Goal: Navigation & Orientation: Find specific page/section

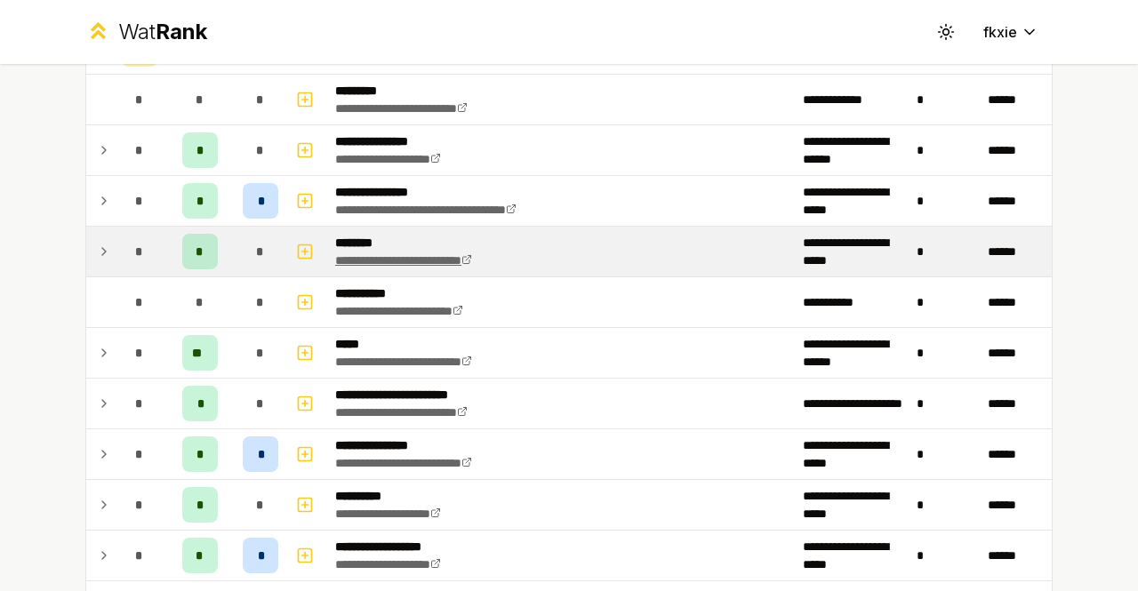
scroll to position [533, 0]
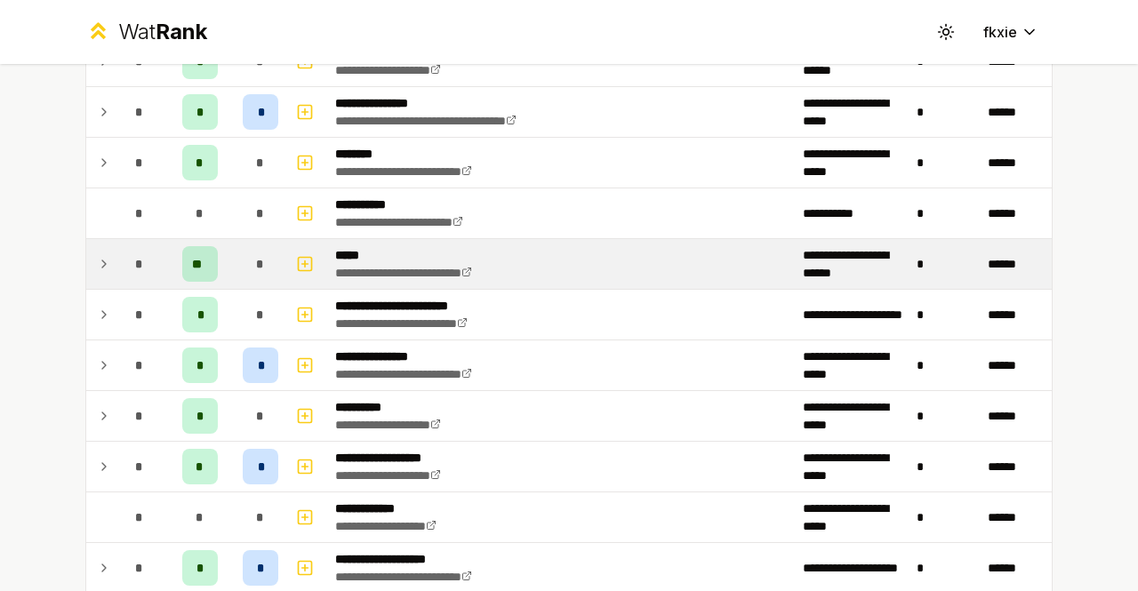
click at [135, 263] on span "*" at bounding box center [139, 264] width 8 height 18
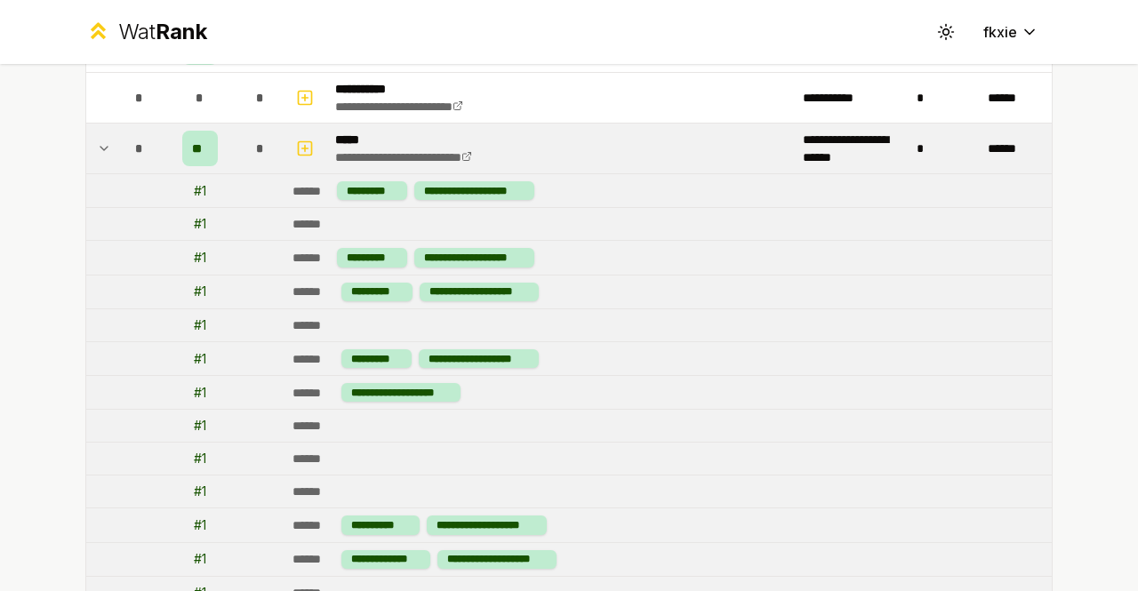
scroll to position [622, 0]
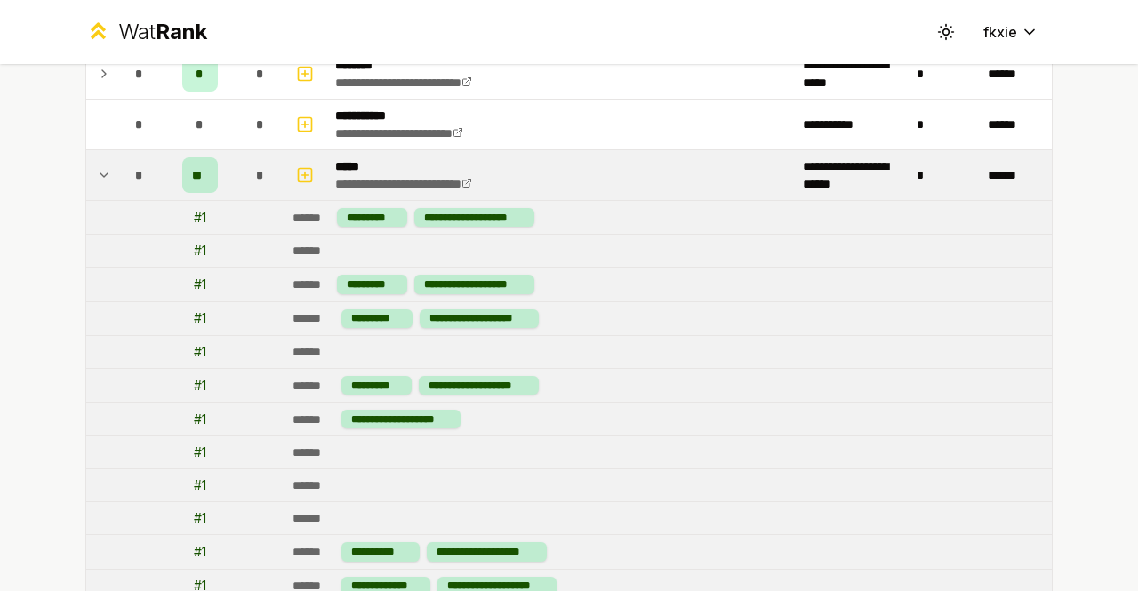
click at [115, 182] on td "*" at bounding box center [140, 175] width 50 height 50
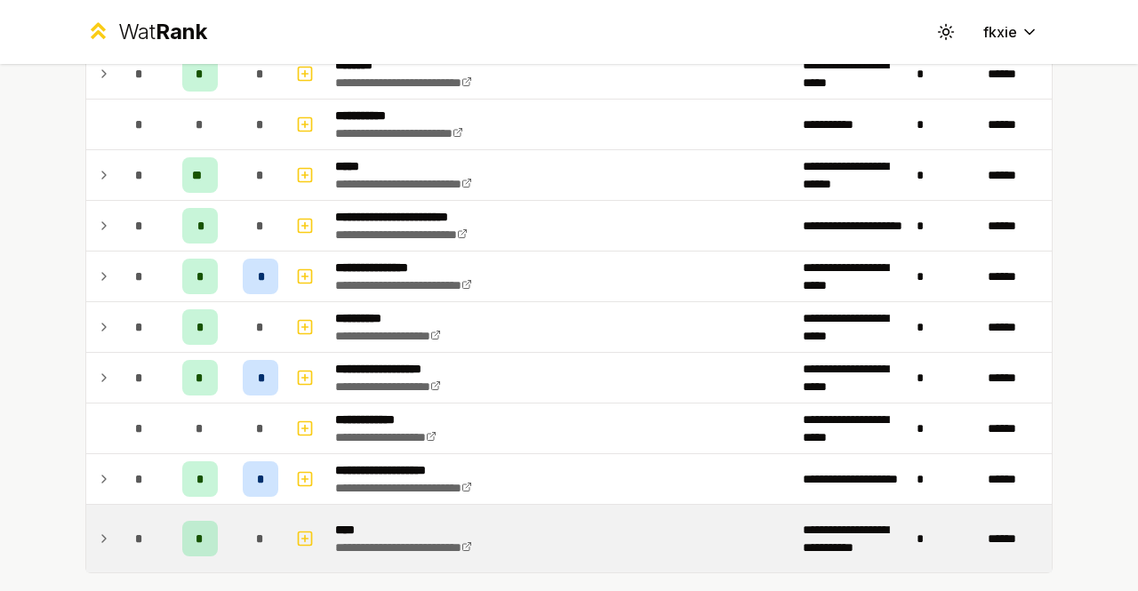
click at [106, 505] on td at bounding box center [100, 539] width 28 height 68
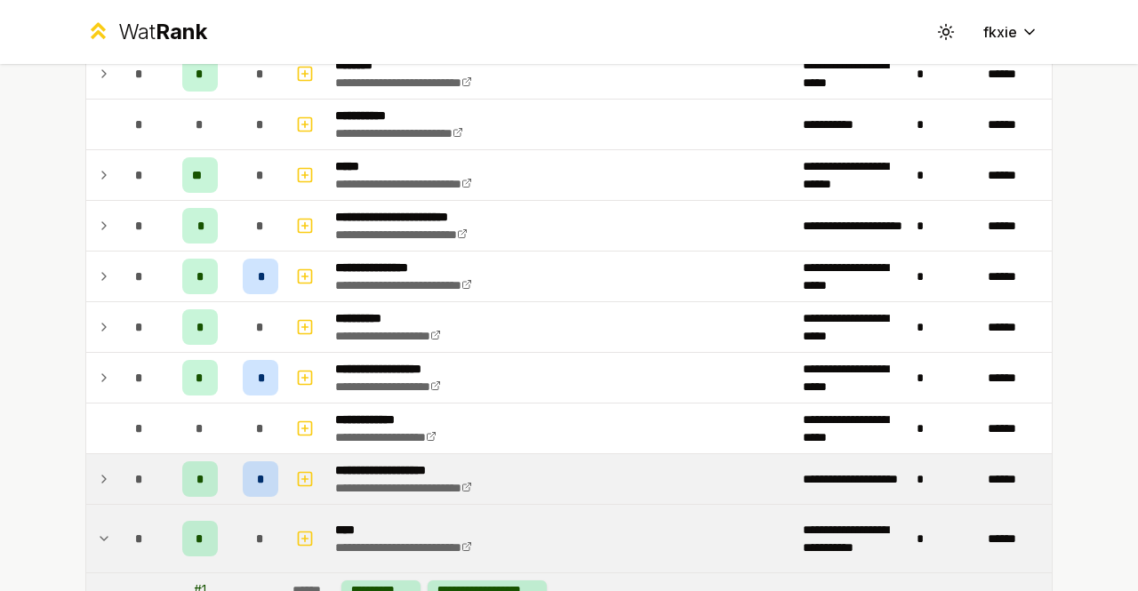
click at [115, 483] on td "*" at bounding box center [140, 479] width 50 height 50
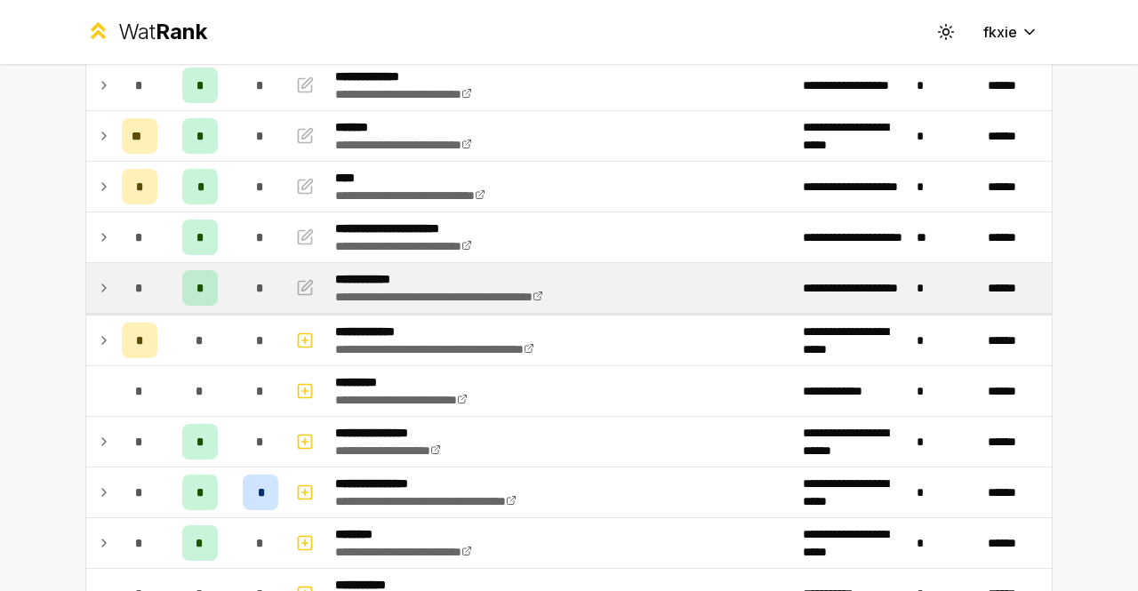
scroll to position [89, 0]
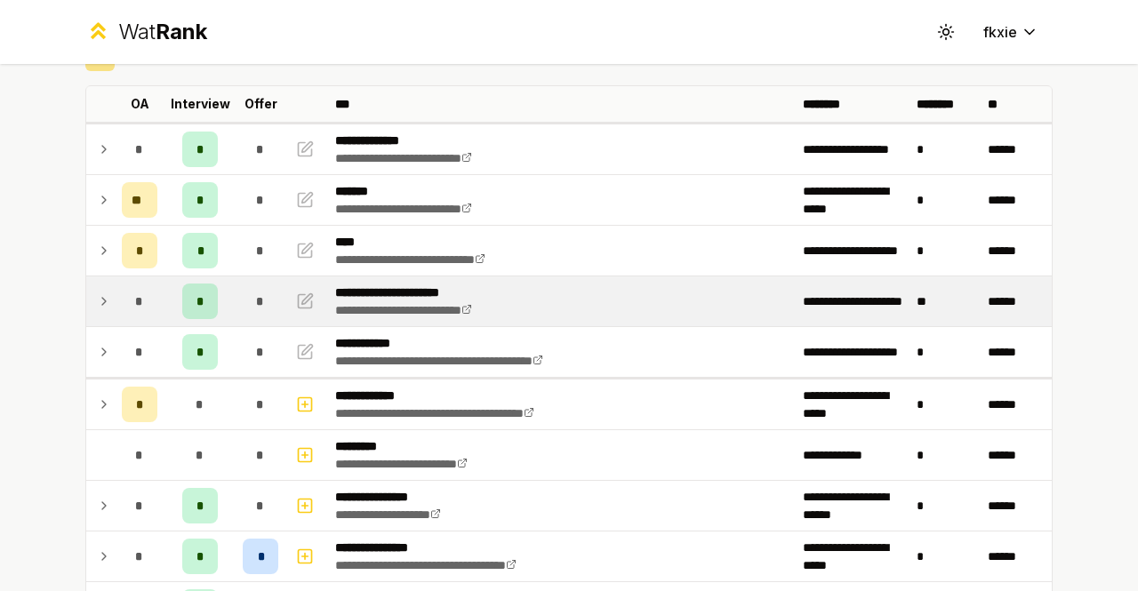
click at [115, 292] on td "*" at bounding box center [140, 301] width 50 height 50
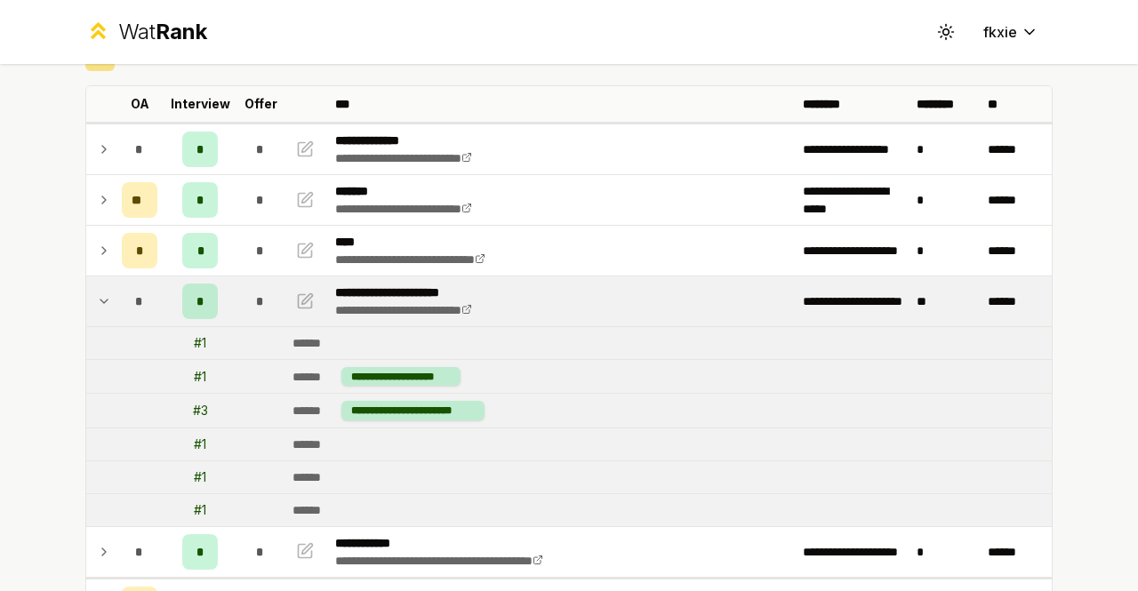
click at [122, 303] on div "*" at bounding box center [140, 302] width 36 height 36
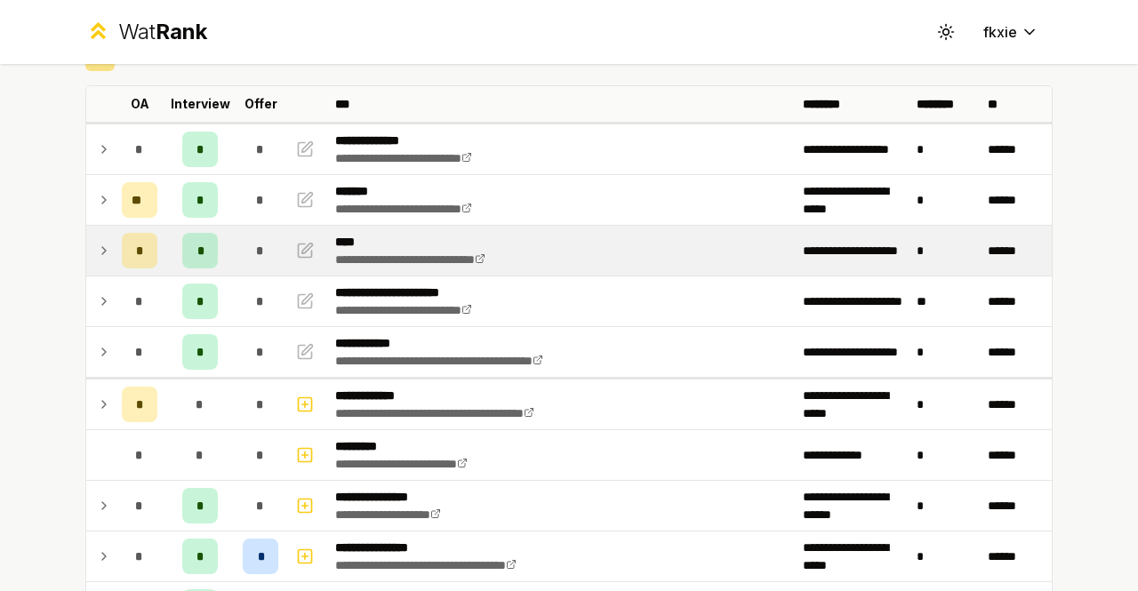
click at [92, 269] on td at bounding box center [100, 251] width 28 height 50
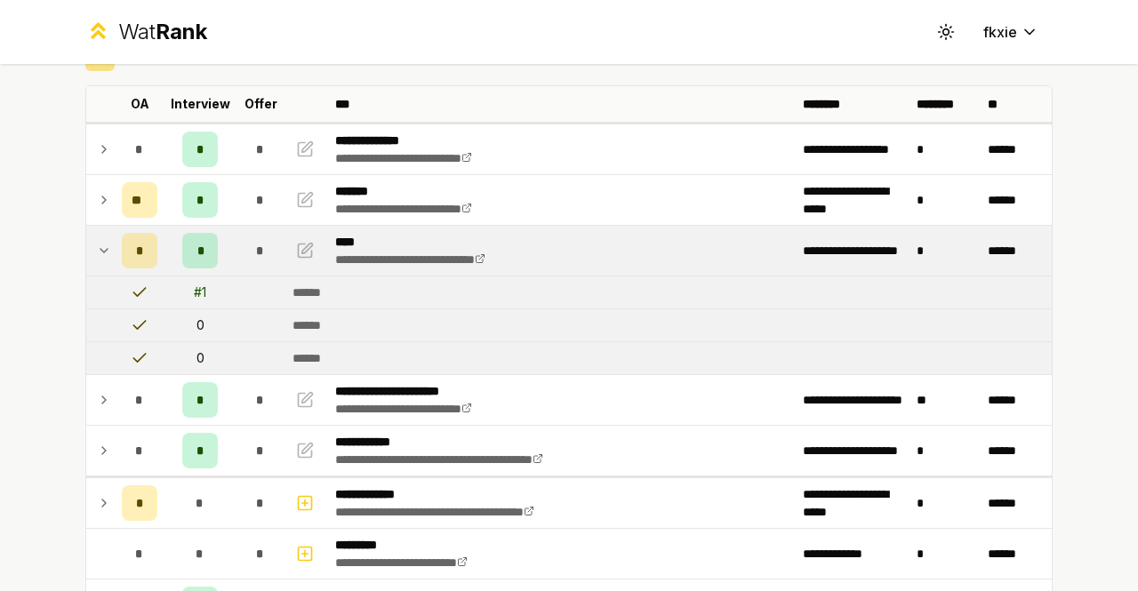
click at [92, 269] on td at bounding box center [100, 251] width 28 height 50
